Goal: Information Seeking & Learning: Learn about a topic

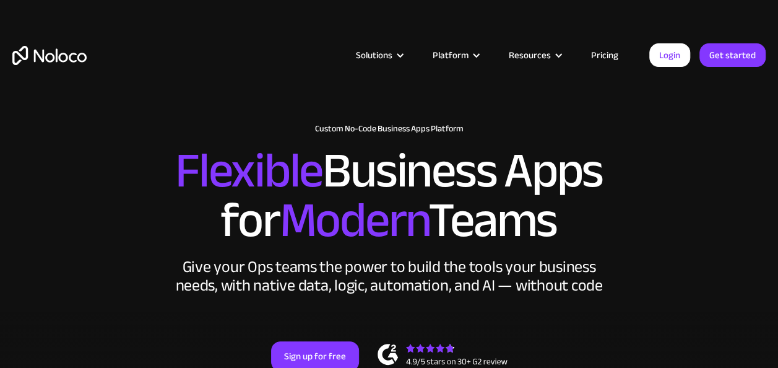
click at [605, 52] on link "Pricing" at bounding box center [604, 55] width 58 height 16
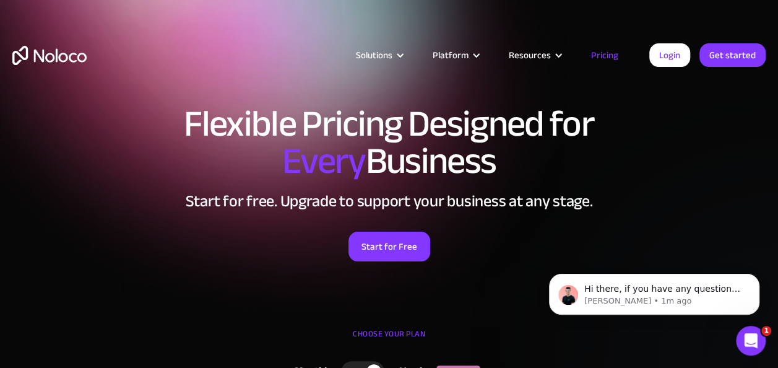
click at [61, 55] on img "home" at bounding box center [49, 55] width 74 height 19
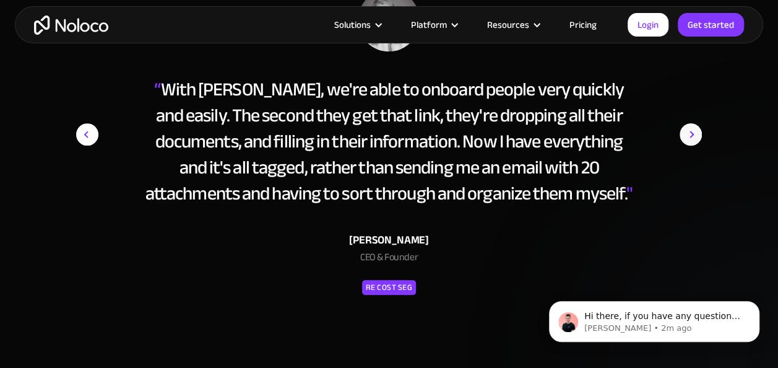
scroll to position [5071, 0]
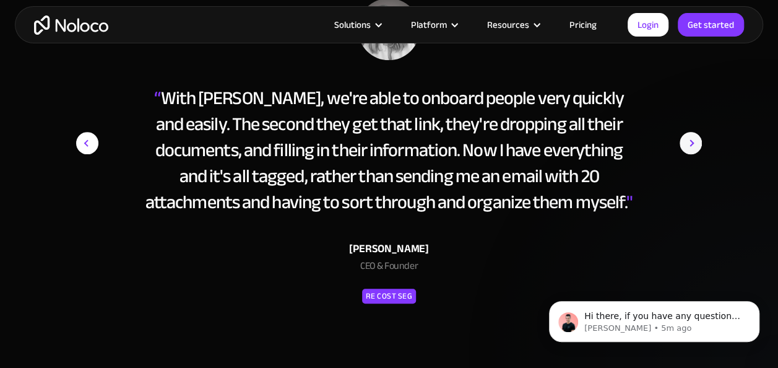
click at [684, 139] on img "next slide" at bounding box center [690, 143] width 22 height 290
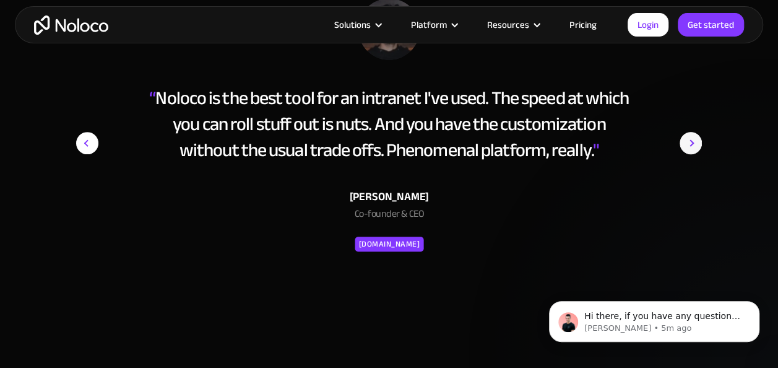
click at [684, 139] on img "next slide" at bounding box center [690, 143] width 22 height 290
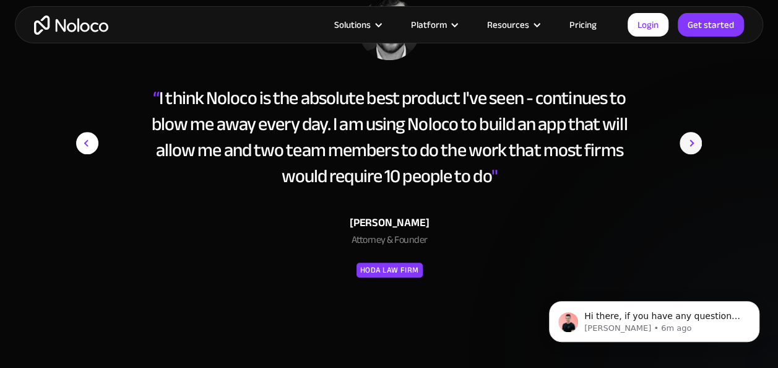
click at [684, 139] on img "next slide" at bounding box center [690, 143] width 22 height 290
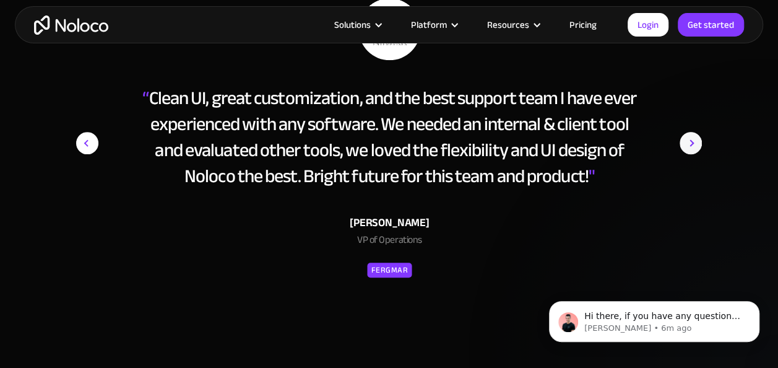
click at [694, 143] on img "next slide" at bounding box center [690, 143] width 22 height 290
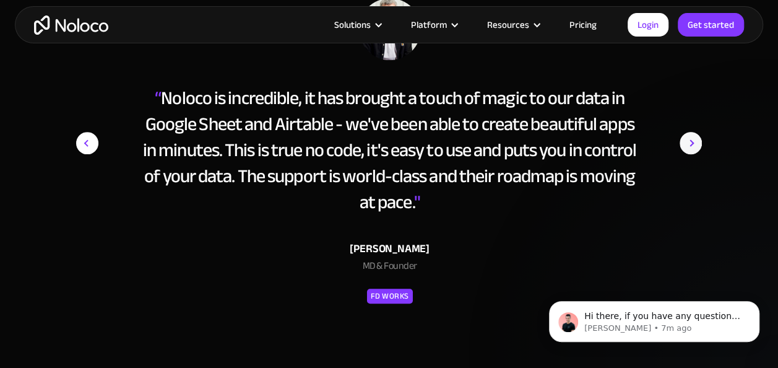
click at [696, 145] on img "next slide" at bounding box center [690, 143] width 22 height 290
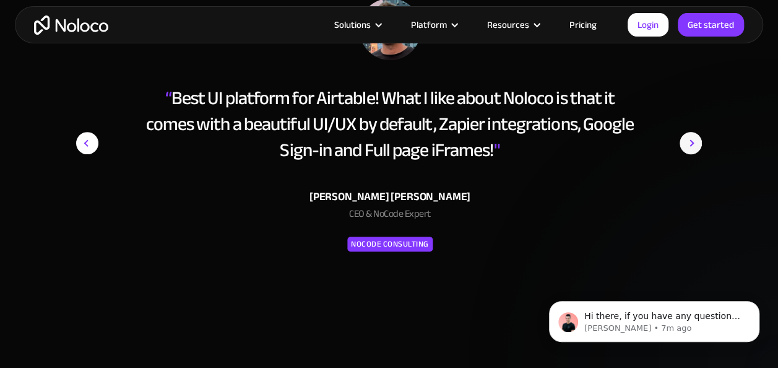
click at [696, 135] on img "next slide" at bounding box center [690, 143] width 22 height 290
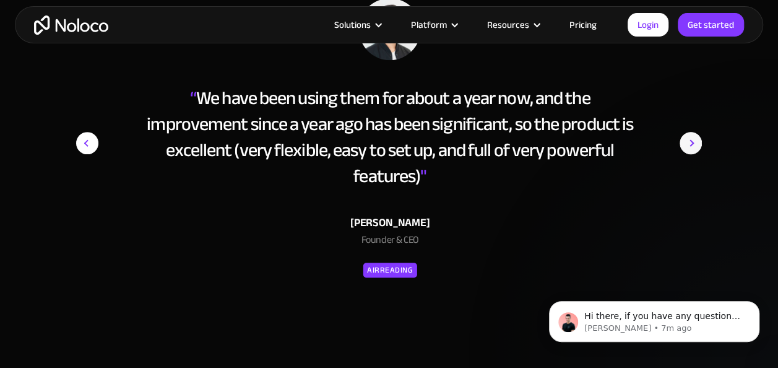
click at [694, 139] on img "next slide" at bounding box center [690, 143] width 22 height 290
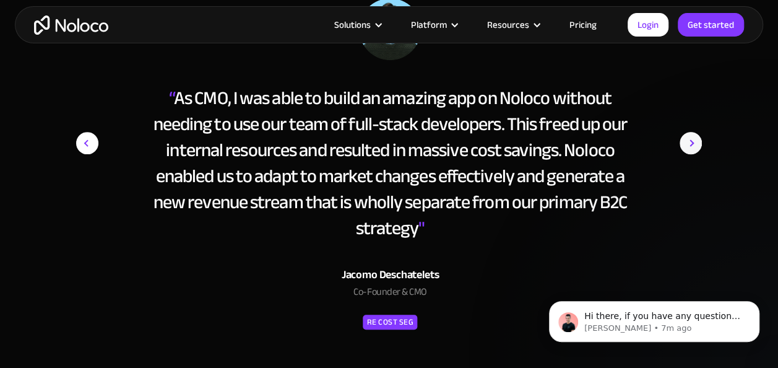
click at [688, 141] on img "next slide" at bounding box center [690, 143] width 22 height 290
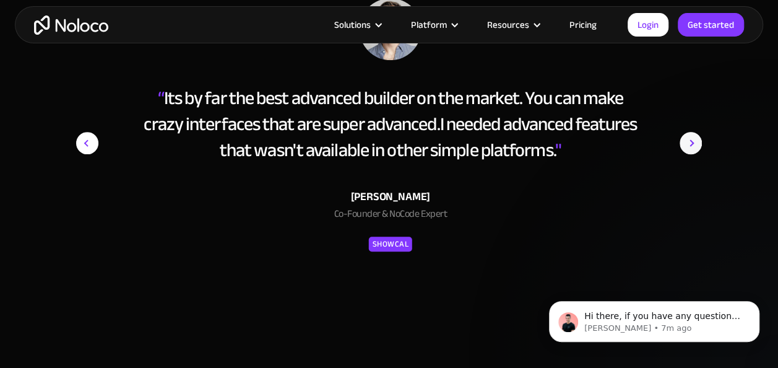
click at [687, 131] on img "next slide" at bounding box center [690, 143] width 22 height 290
